Goal: Contribute content

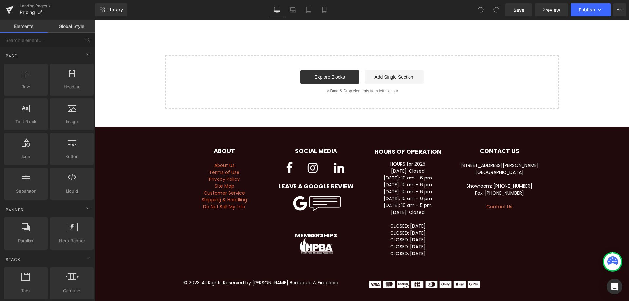
scroll to position [676, 0]
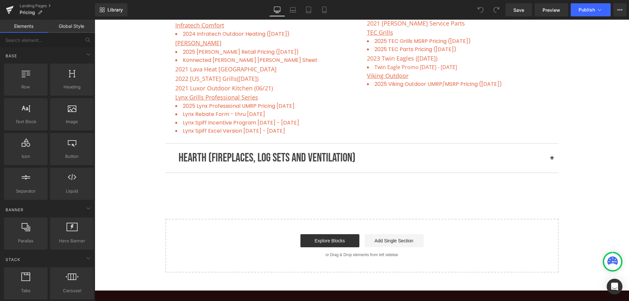
click at [296, 156] on p "HEARTH (FIREPLACES, LOG SETS AND VENTILATION)" at bounding box center [362, 158] width 367 height 19
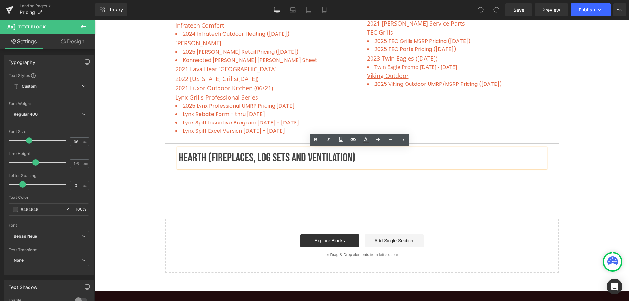
click at [549, 157] on button "button" at bounding box center [552, 158] width 13 height 29
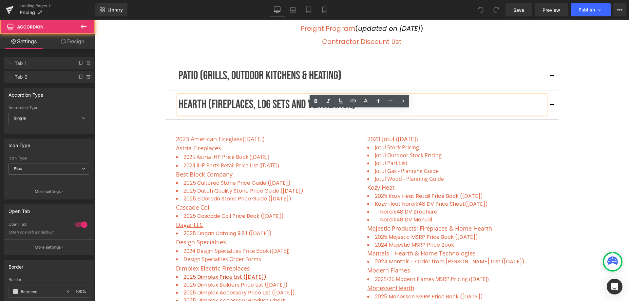
scroll to position [273, 0]
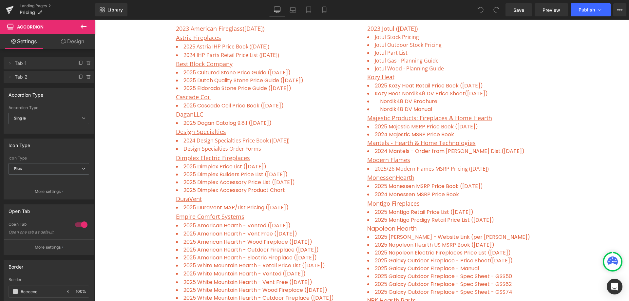
click at [83, 29] on icon at bounding box center [84, 27] width 8 height 8
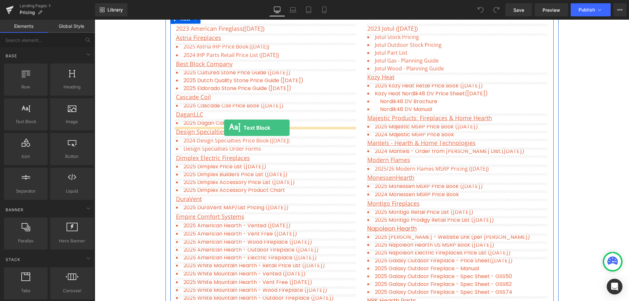
drag, startPoint x: 123, startPoint y: 139, endPoint x: 224, endPoint y: 128, distance: 101.9
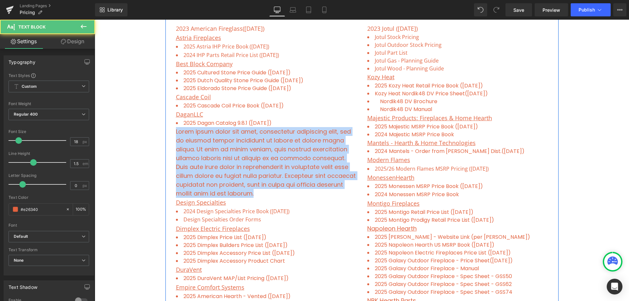
drag, startPoint x: 260, startPoint y: 194, endPoint x: 165, endPoint y: 134, distance: 112.8
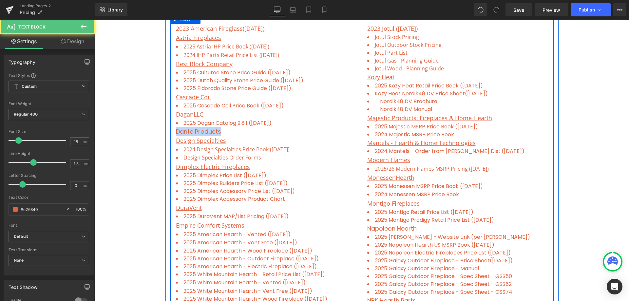
drag, startPoint x: 217, startPoint y: 131, endPoint x: 172, endPoint y: 132, distance: 44.9
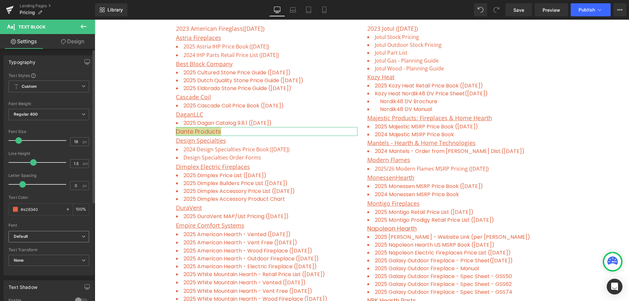
click at [50, 233] on span "Default" at bounding box center [49, 236] width 81 height 11
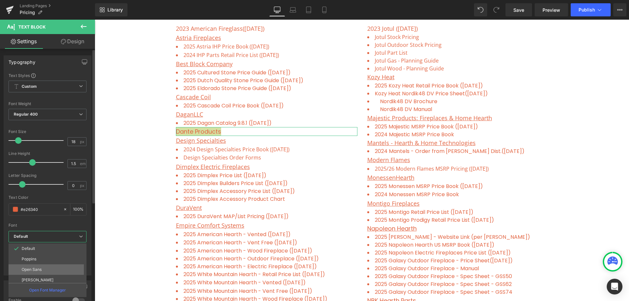
click at [44, 270] on li "Open Sans" at bounding box center [49, 269] width 81 height 10
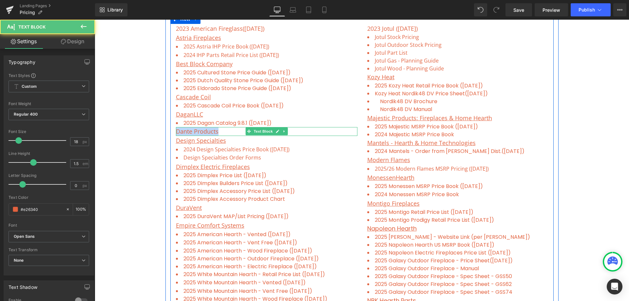
click at [200, 132] on p "Dante Products" at bounding box center [267, 131] width 182 height 9
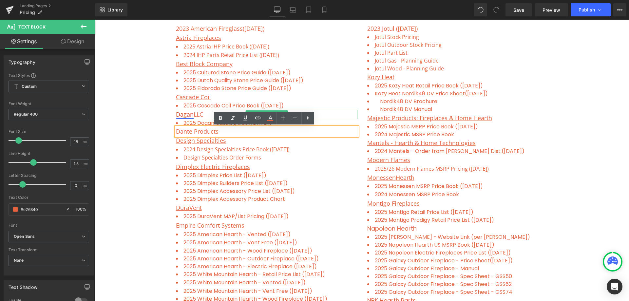
click at [187, 117] on link "Dagan" at bounding box center [185, 114] width 18 height 8
click at [193, 131] on p "Dante Products" at bounding box center [267, 131] width 182 height 9
click at [192, 112] on u "Dagan LLC" at bounding box center [189, 114] width 27 height 8
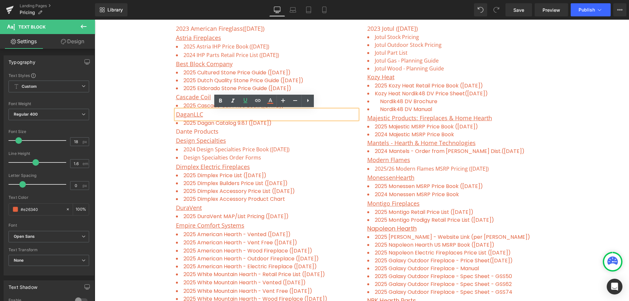
click at [200, 131] on p "Dante Products" at bounding box center [267, 131] width 182 height 9
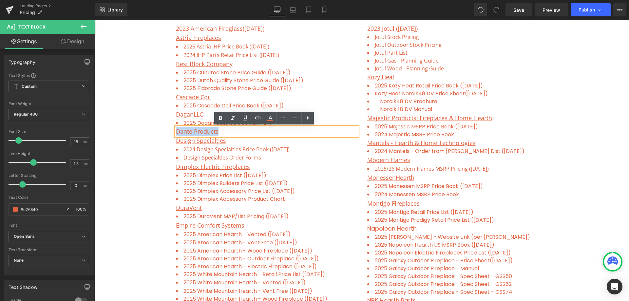
drag, startPoint x: 219, startPoint y: 133, endPoint x: 173, endPoint y: 133, distance: 45.9
click at [176, 133] on p "Dante Products" at bounding box center [267, 131] width 182 height 9
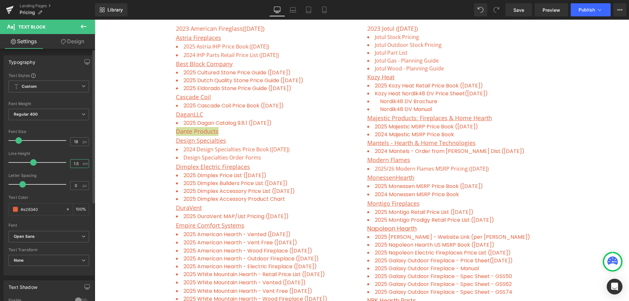
click at [78, 163] on input "1.5" at bounding box center [75, 164] width 11 height 8
type input "1.6"
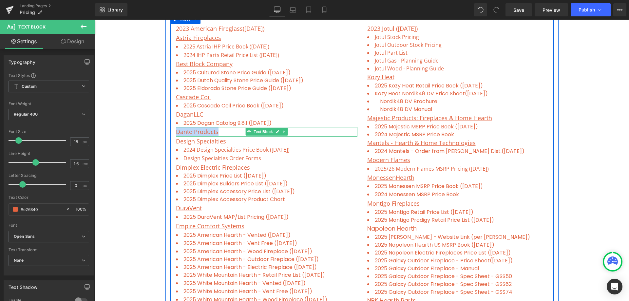
click at [219, 133] on p "Dante Products" at bounding box center [267, 132] width 182 height 10
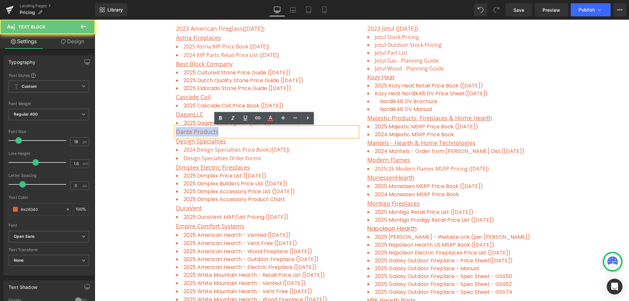
drag, startPoint x: 215, startPoint y: 132, endPoint x: 170, endPoint y: 132, distance: 45.6
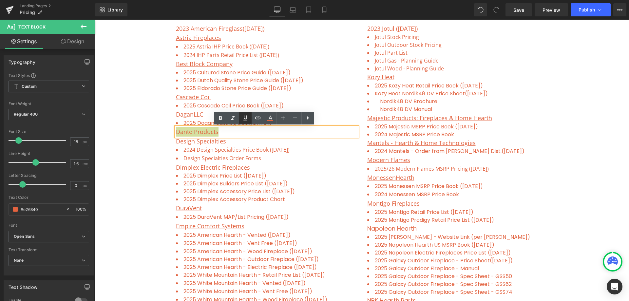
click at [245, 116] on icon at bounding box center [246, 117] width 4 height 5
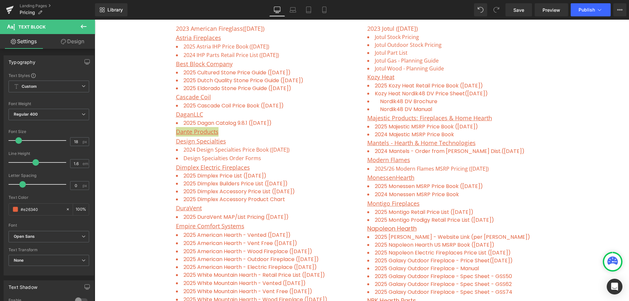
drag, startPoint x: 84, startPoint y: 27, endPoint x: 78, endPoint y: 14, distance: 14.1
click at [82, 22] on button at bounding box center [83, 27] width 23 height 14
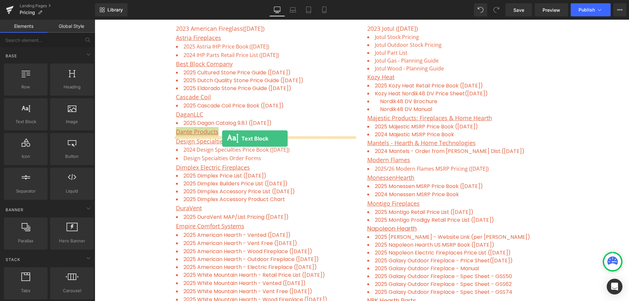
drag, startPoint x: 123, startPoint y: 133, endPoint x: 222, endPoint y: 139, distance: 99.2
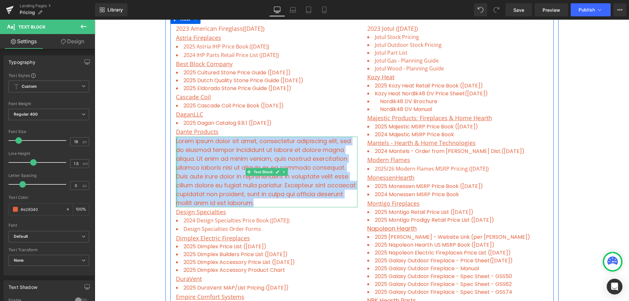
drag, startPoint x: 261, startPoint y: 203, endPoint x: 174, endPoint y: 142, distance: 105.8
click at [176, 142] on div "Lorem ipsum dolor sit amet, consectetur adipiscing elit, sed do eiusmod tempor …" at bounding box center [267, 172] width 182 height 71
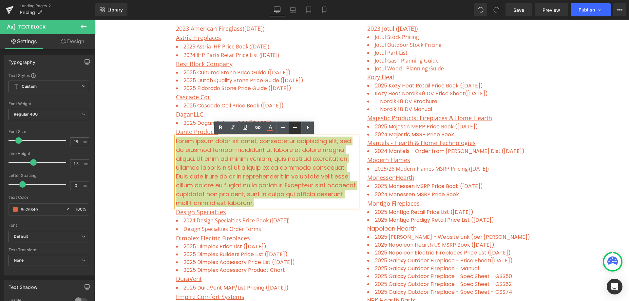
click at [296, 125] on icon at bounding box center [295, 128] width 8 height 8
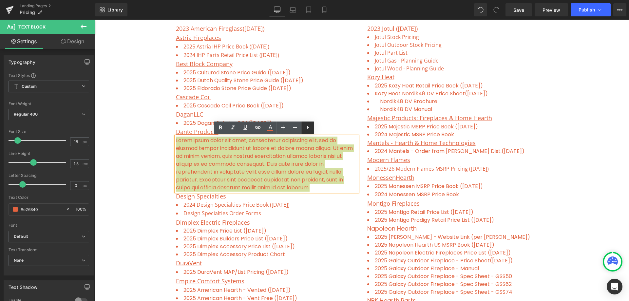
click at [308, 129] on icon at bounding box center [308, 128] width 8 height 8
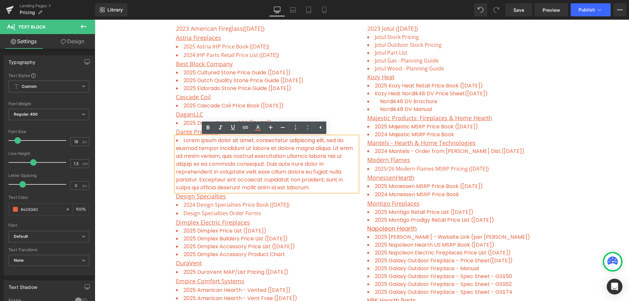
click at [284, 168] on li "Lorem ipsum dolor sit amet, consectetur adipiscing elit, sed do eiusmod tempor …" at bounding box center [267, 164] width 182 height 55
drag, startPoint x: 316, startPoint y: 189, endPoint x: 320, endPoint y: 189, distance: 3.7
click at [316, 189] on li "Lorem ipsum dolor sit amet, consectetur adipiscing elit, sed do eiusmod tempor …" at bounding box center [267, 164] width 182 height 55
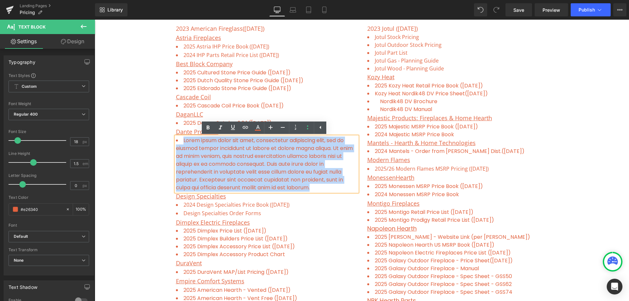
drag, startPoint x: 319, startPoint y: 188, endPoint x: 179, endPoint y: 140, distance: 148.6
click at [179, 140] on li "Lorem ipsum dolor sit amet, consectetur adipiscing elit, sed do eiusmod tempor …" at bounding box center [267, 164] width 182 height 55
click at [305, 188] on li "Lorem ipsum dolor sit amet, consectetur adipiscing elit, sed do eiusmod tempor …" at bounding box center [267, 164] width 182 height 55
drag, startPoint x: 322, startPoint y: 189, endPoint x: 182, endPoint y: 138, distance: 148.3
click at [182, 138] on li "Lorem ipsum dolor sit amet, consectetur adipiscing elit, sed do eiusmod tempor …" at bounding box center [267, 164] width 182 height 55
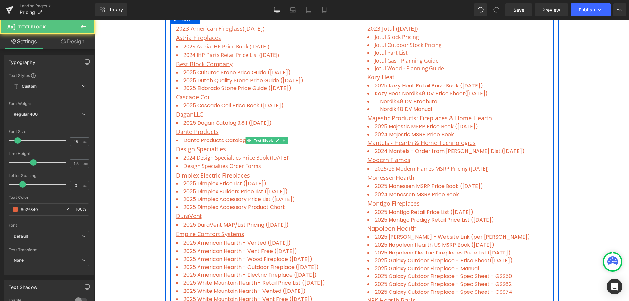
click at [298, 140] on li "Dante Products Catalog (no pricing)" at bounding box center [267, 141] width 182 height 8
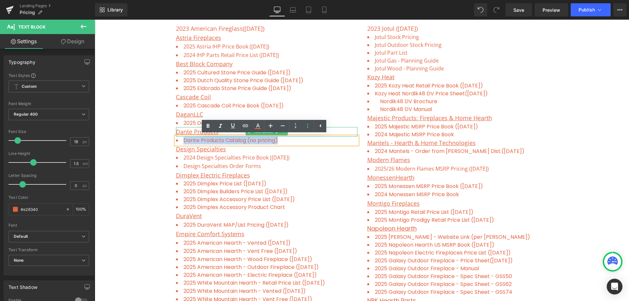
drag, startPoint x: 294, startPoint y: 141, endPoint x: 183, endPoint y: 134, distance: 112.0
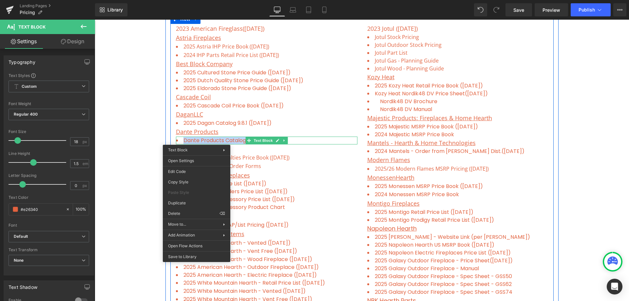
click at [206, 139] on li "Dante Products Catalog (no pricing)" at bounding box center [267, 141] width 182 height 8
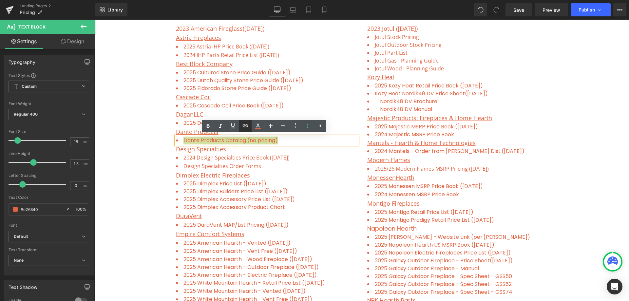
click at [249, 126] on link at bounding box center [245, 126] width 12 height 12
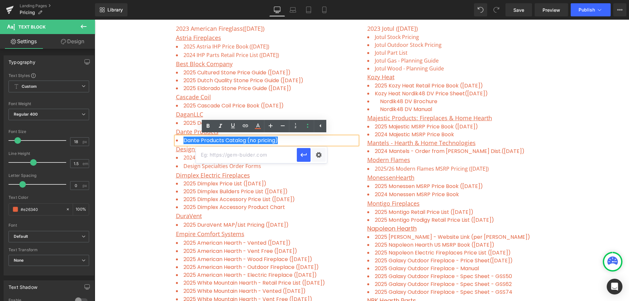
click at [217, 154] on input "text" at bounding box center [246, 155] width 101 height 16
paste input "[URL][DOMAIN_NAME]"
type input "[URL][DOMAIN_NAME]"
click at [304, 155] on icon "button" at bounding box center [304, 155] width 6 height 4
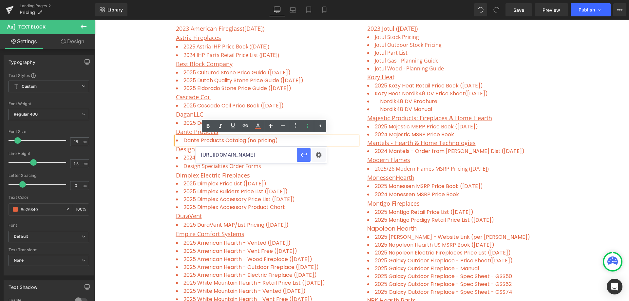
scroll to position [0, 0]
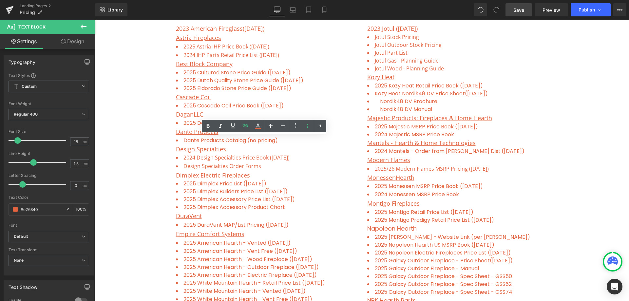
click at [521, 10] on span "Save" at bounding box center [519, 10] width 11 height 7
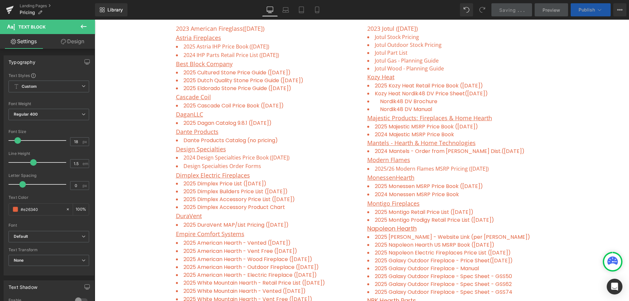
click at [585, 9] on span "Publish" at bounding box center [587, 9] width 16 height 5
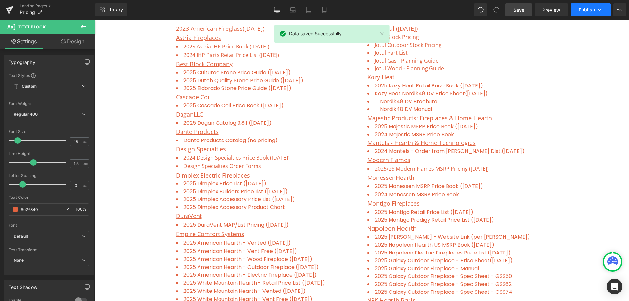
click at [590, 10] on span "Publish" at bounding box center [587, 9] width 16 height 5
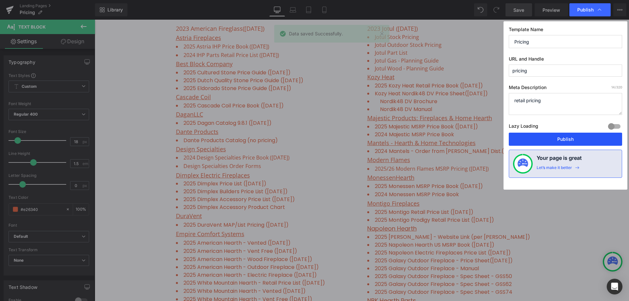
drag, startPoint x: 557, startPoint y: 140, endPoint x: 73, endPoint y: 138, distance: 483.4
click at [557, 140] on button "Publish" at bounding box center [565, 139] width 113 height 13
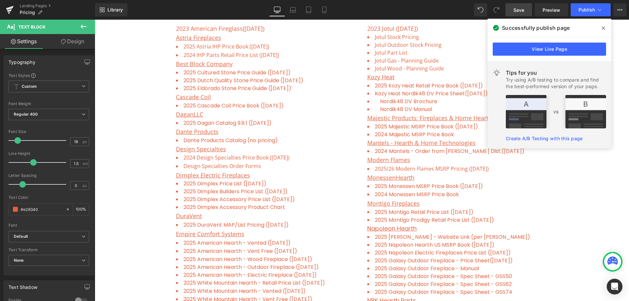
click at [606, 28] on span at bounding box center [603, 28] width 10 height 10
